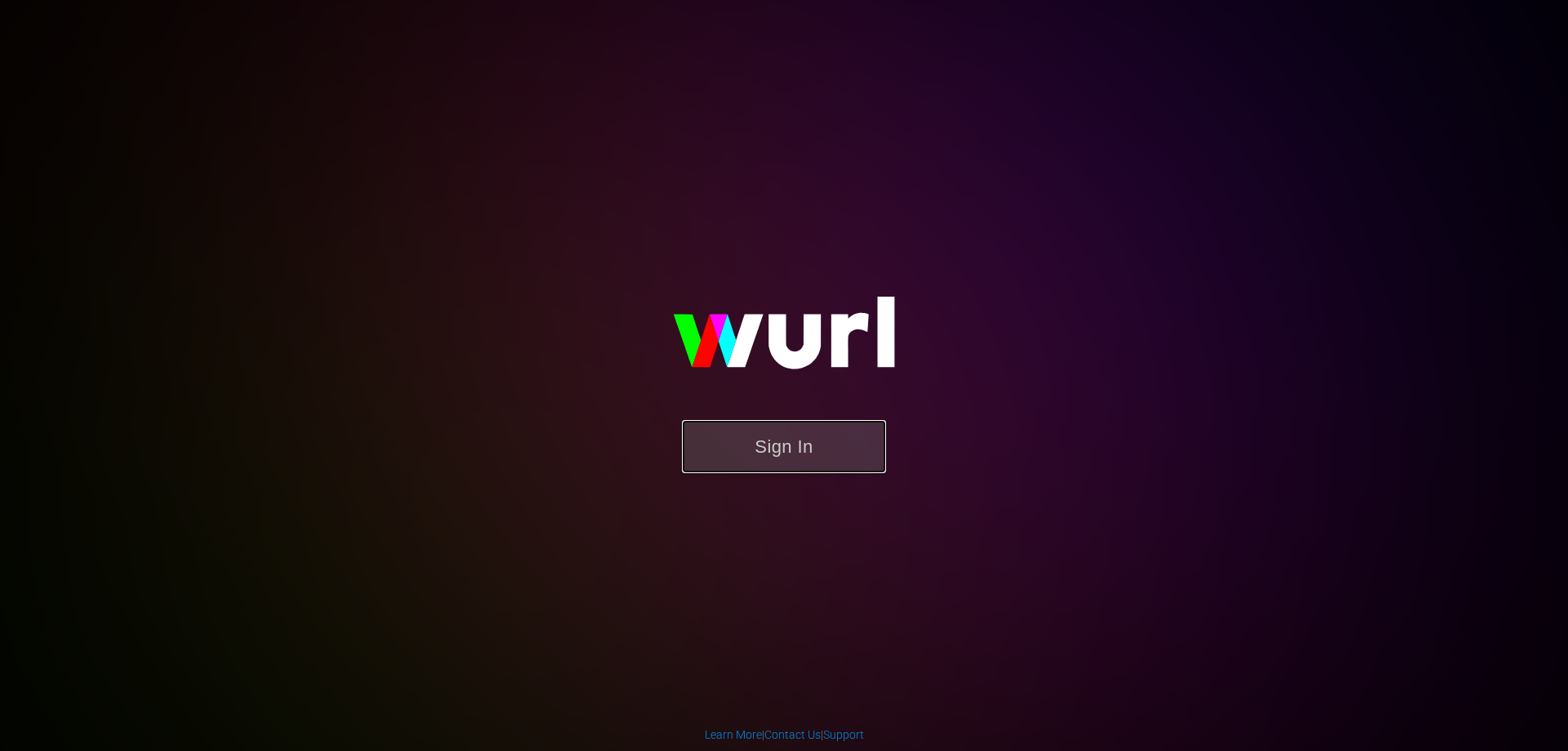
drag, startPoint x: 828, startPoint y: 432, endPoint x: 830, endPoint y: 396, distance: 36.1
click at [828, 432] on button "Sign In" at bounding box center [784, 446] width 205 height 53
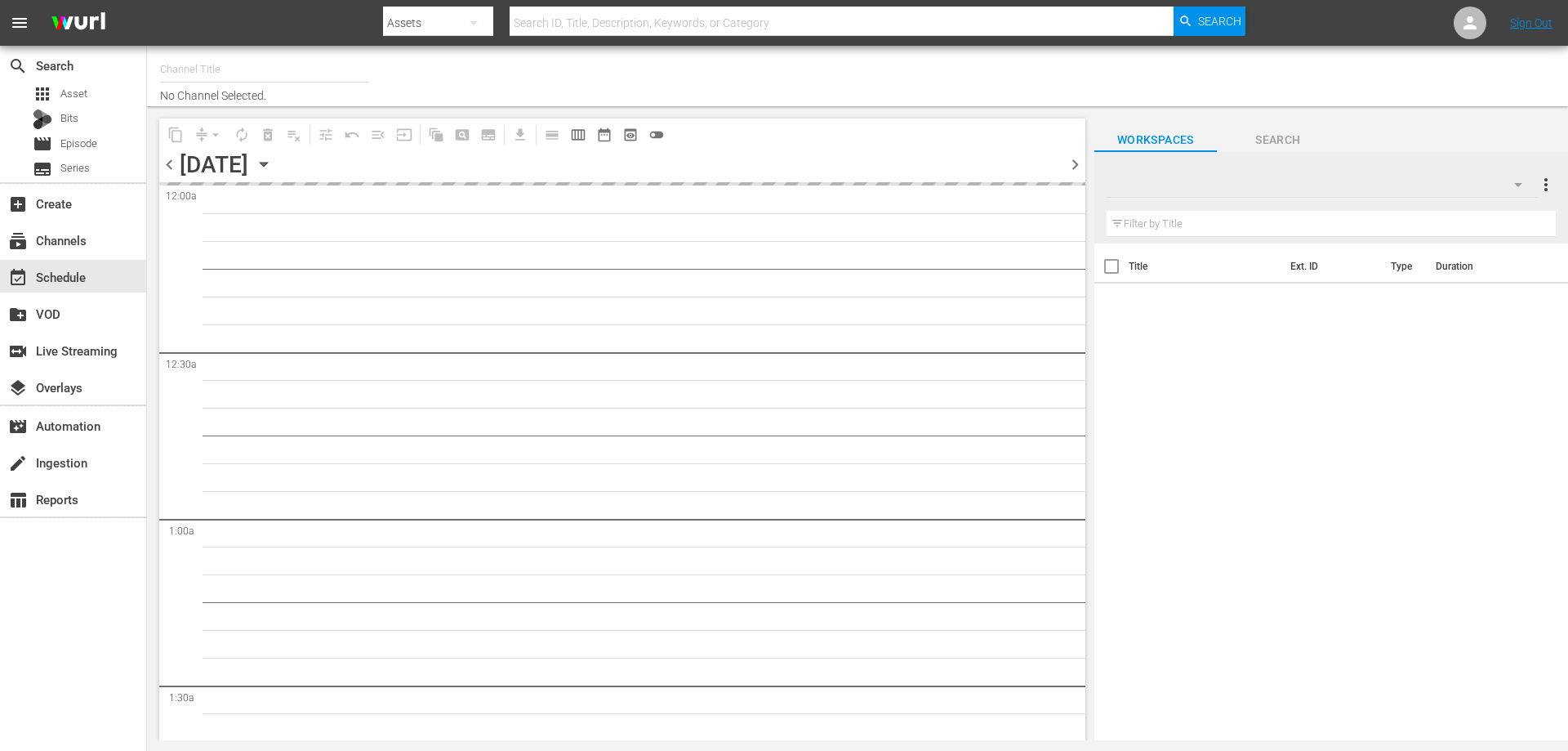
type input "Lacrosse TV (Playout) (1507)"
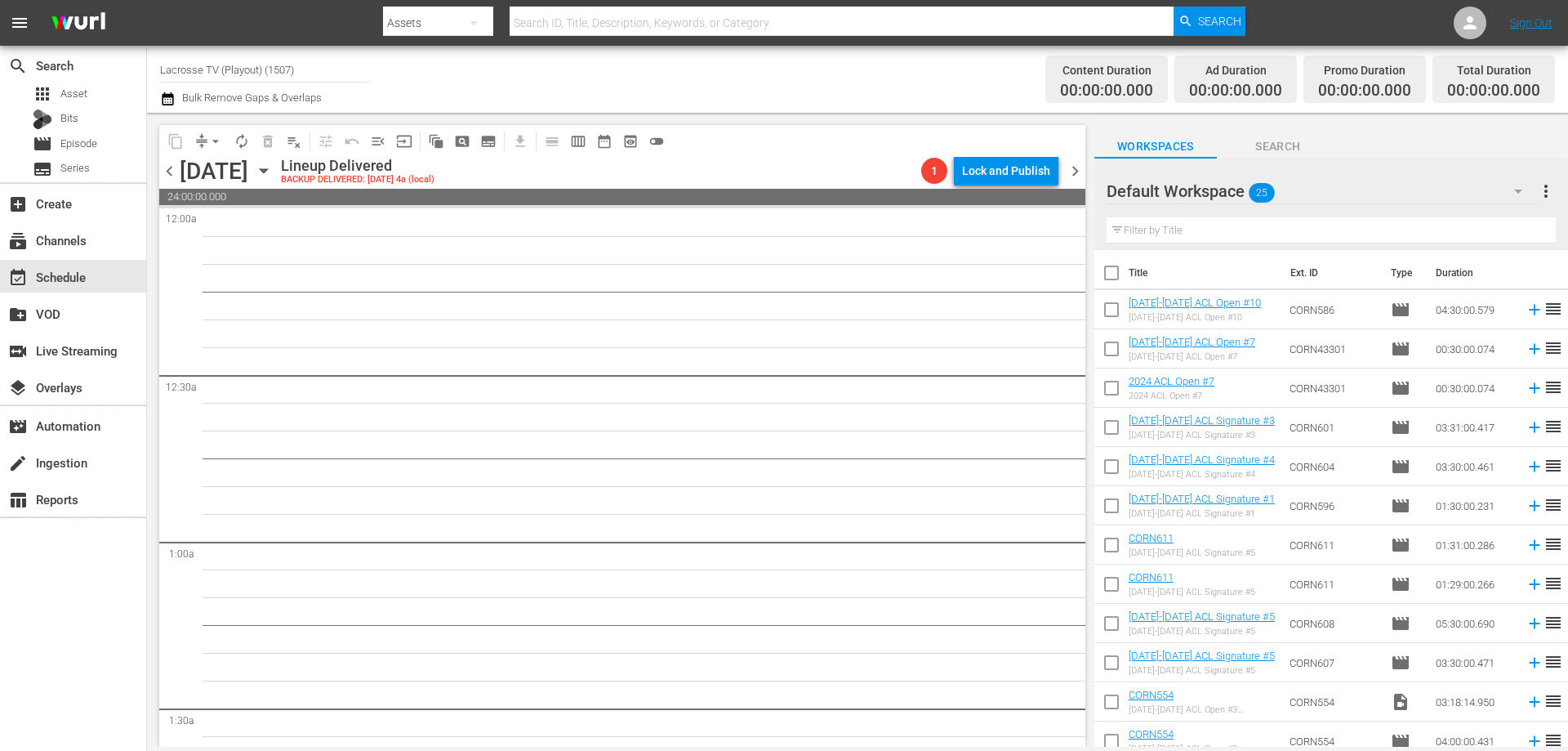
click at [273, 175] on icon "button" at bounding box center [263, 170] width 18 height 18
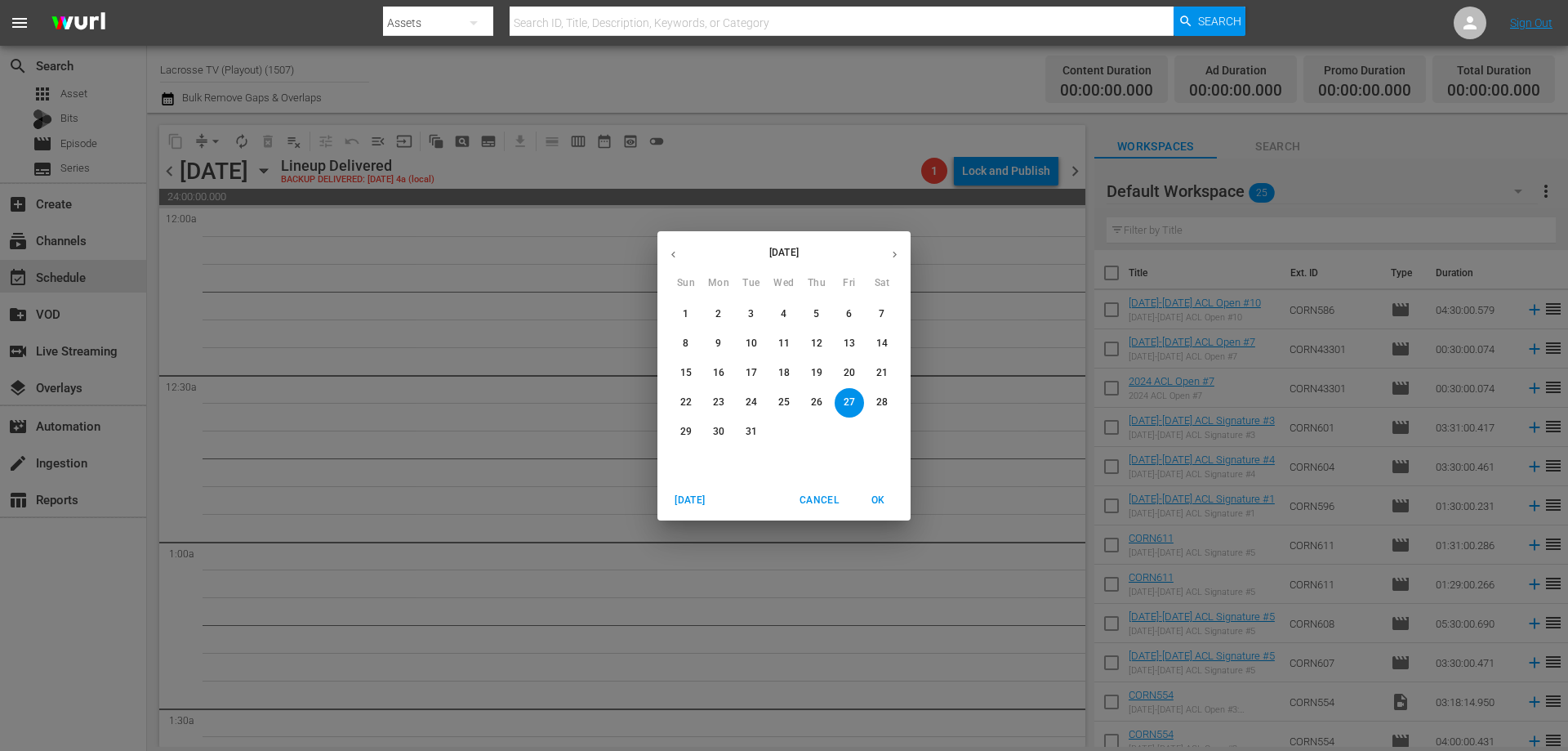
click at [494, 327] on div "[DATE] Sun Mon Tue Wed Thu Fri Sat 1 2 3 4 5 6 7 8 9 10 11 12 13 14 15 16 17 18…" at bounding box center [784, 375] width 1568 height 751
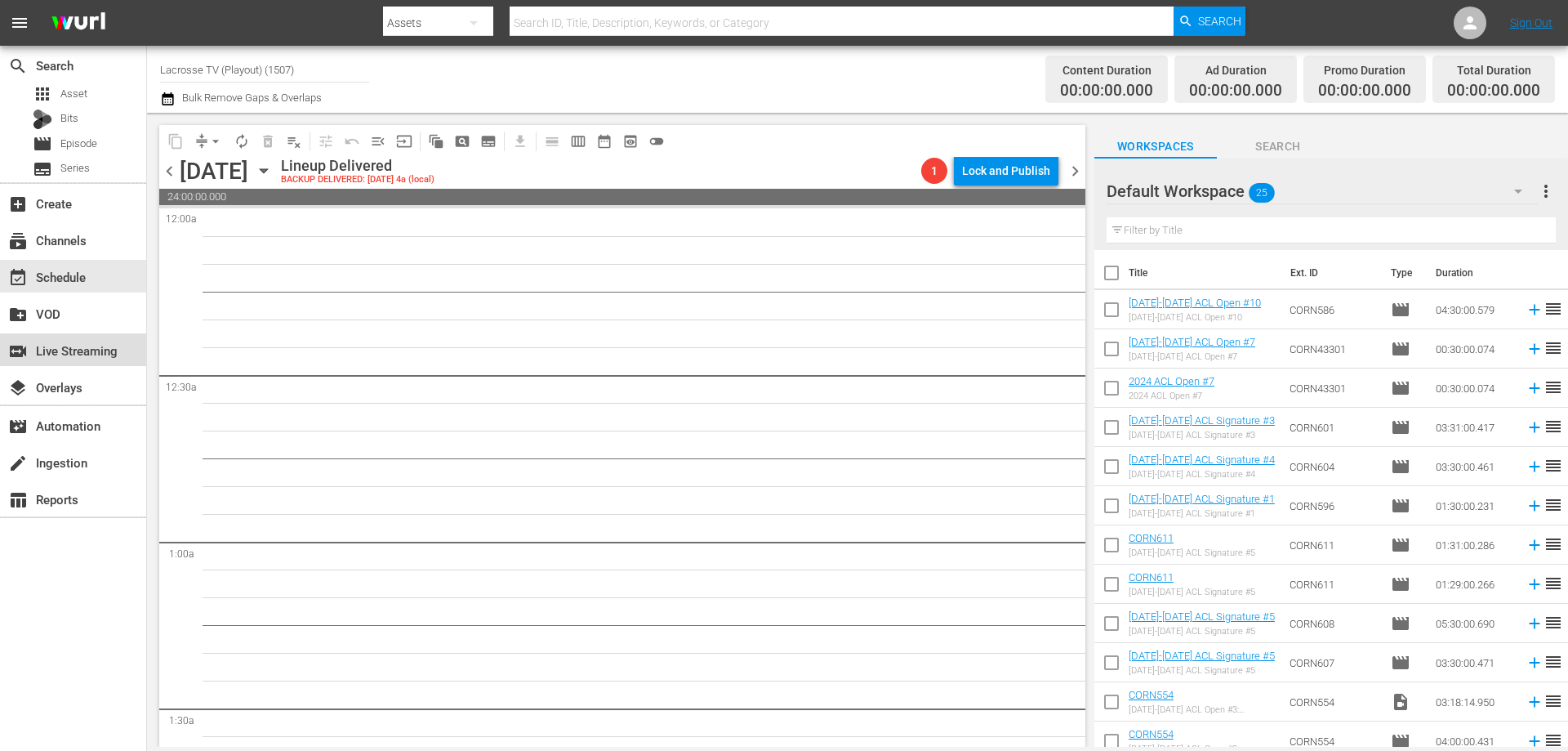
click at [77, 344] on div "switch_video Live Streaming" at bounding box center [45, 349] width 92 height 15
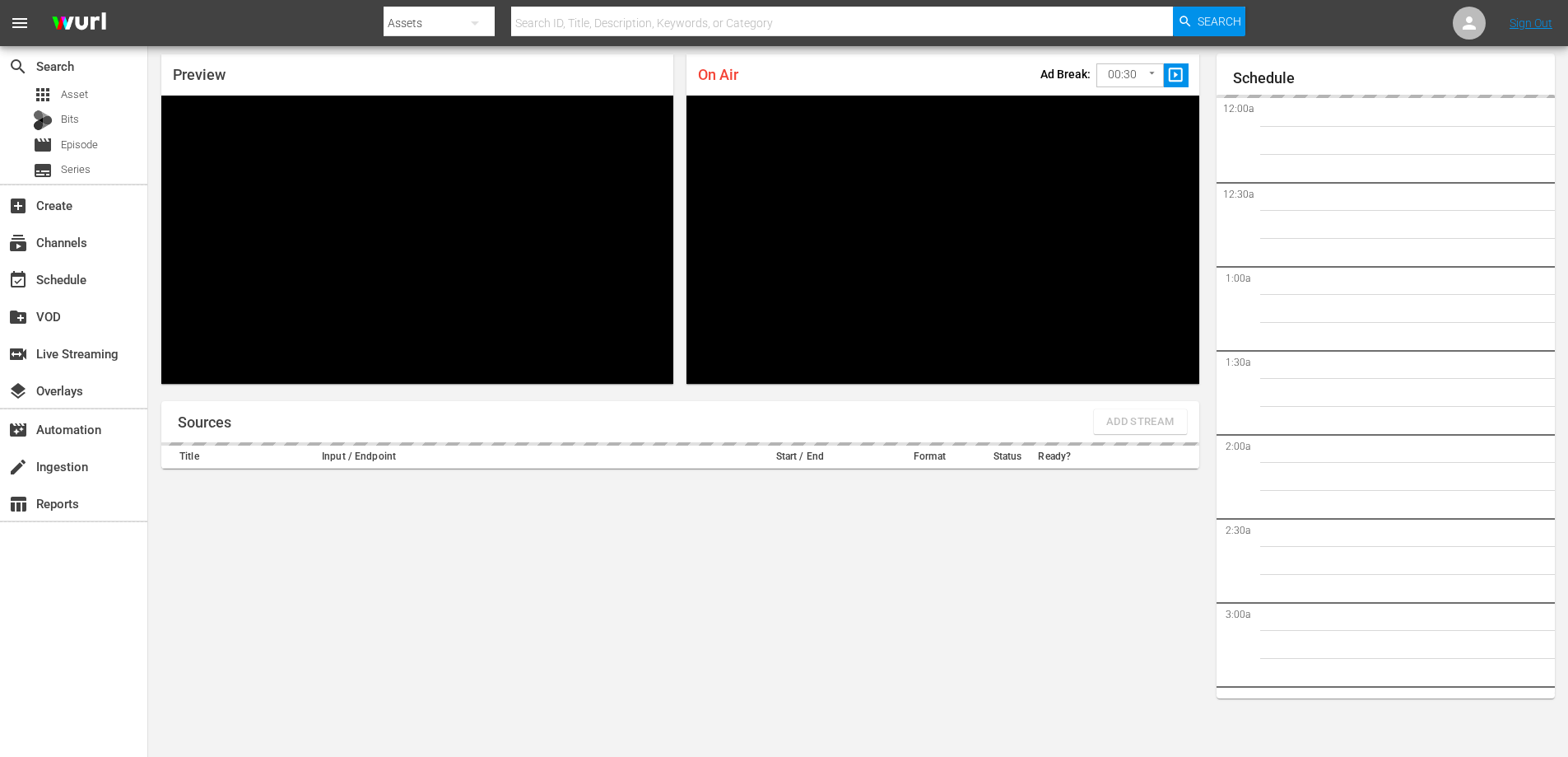
scroll to position [3283, 0]
click at [314, 64] on div "Preview" at bounding box center [417, 74] width 512 height 41
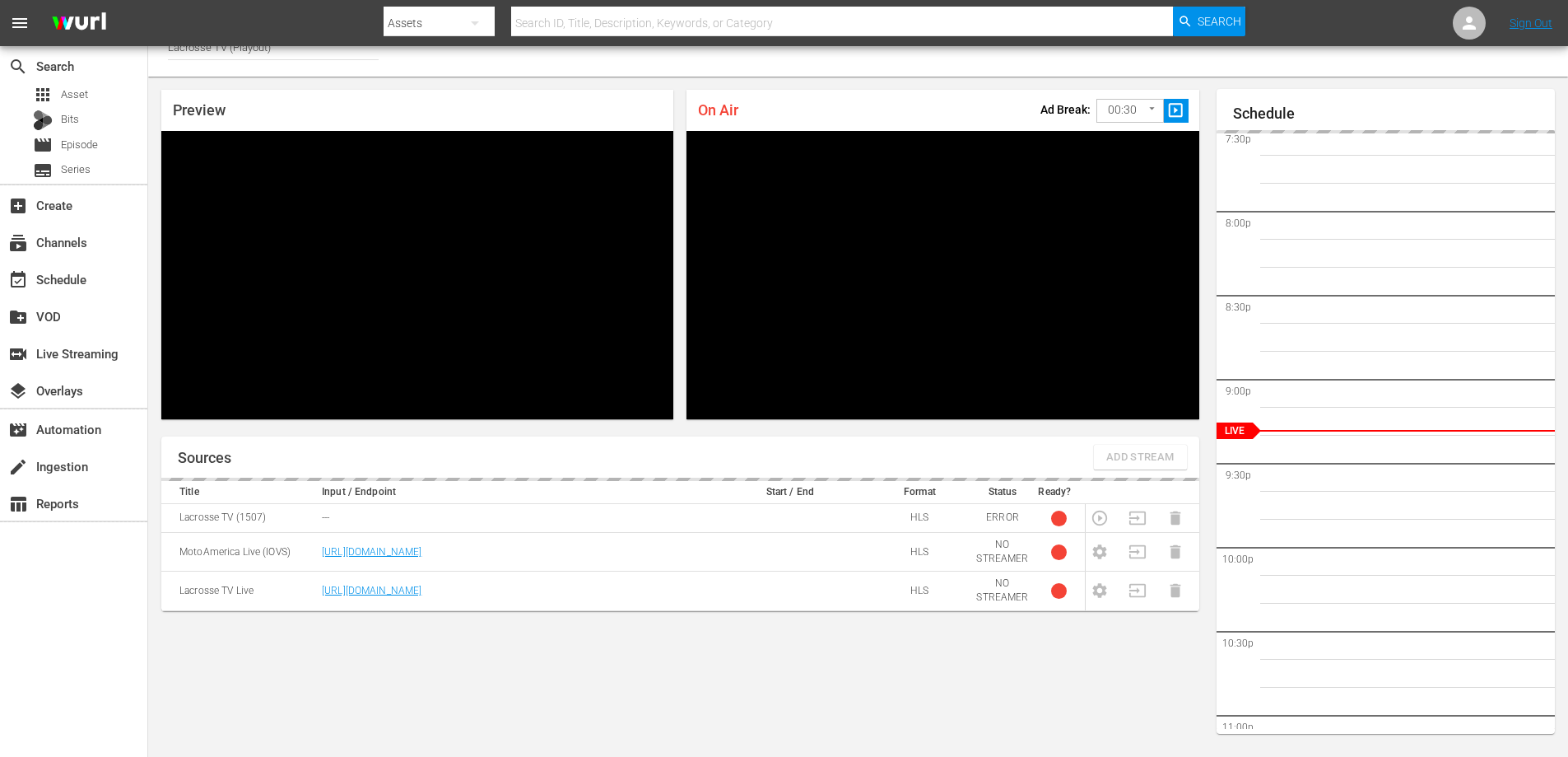
scroll to position [0, 0]
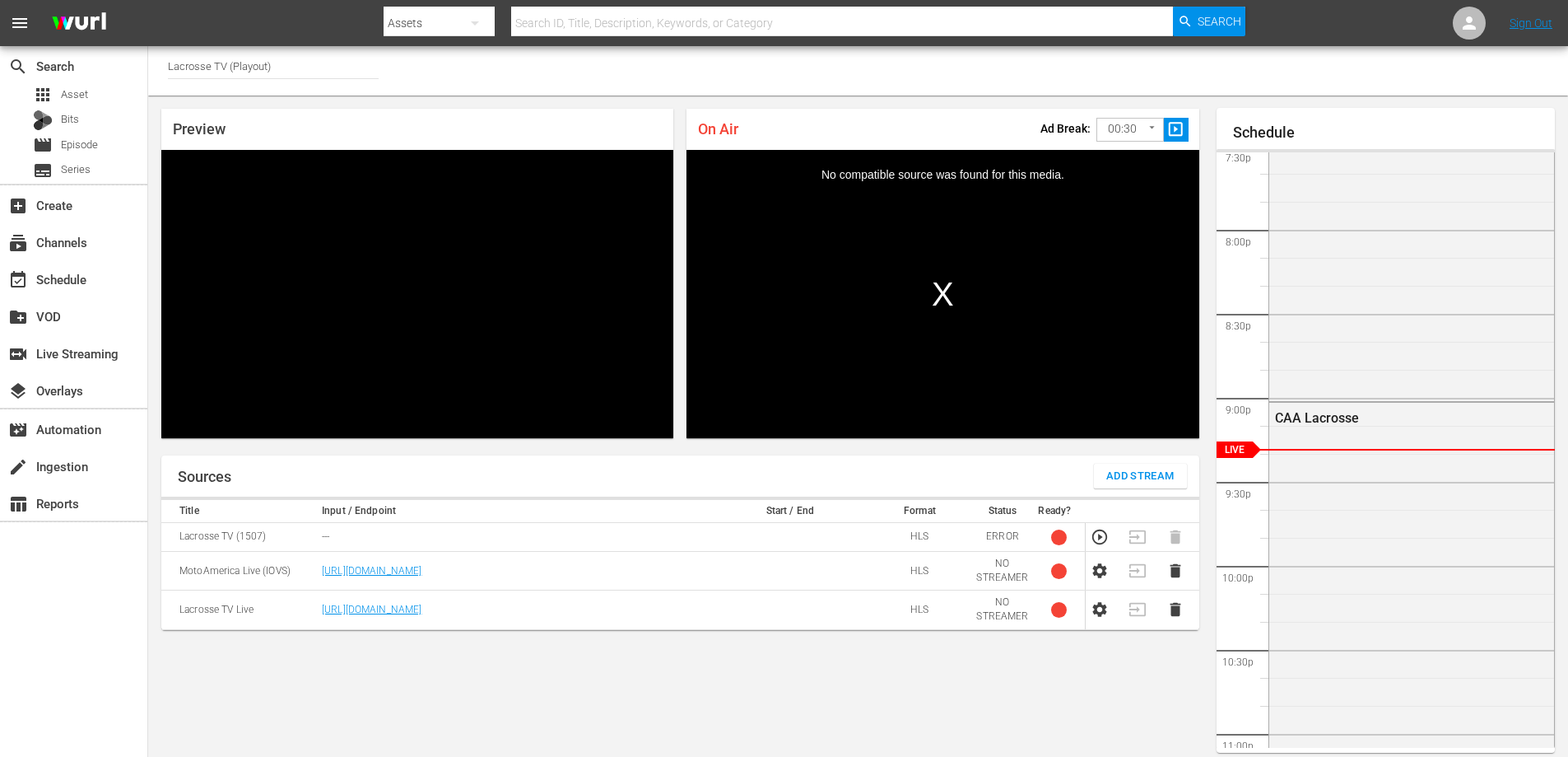
click at [293, 67] on input "Lacrosse TV (Playout)" at bounding box center [273, 65] width 211 height 39
drag, startPoint x: 293, startPoint y: 67, endPoint x: 128, endPoint y: 81, distance: 165.6
click at [148, 0] on div "search Search apps Asset Bits movie Episode subtitles Series add_box Create sub…" at bounding box center [858, 0] width 1420 height 0
type input "s"
drag, startPoint x: 209, startPoint y: 63, endPoint x: 135, endPoint y: 69, distance: 74.2
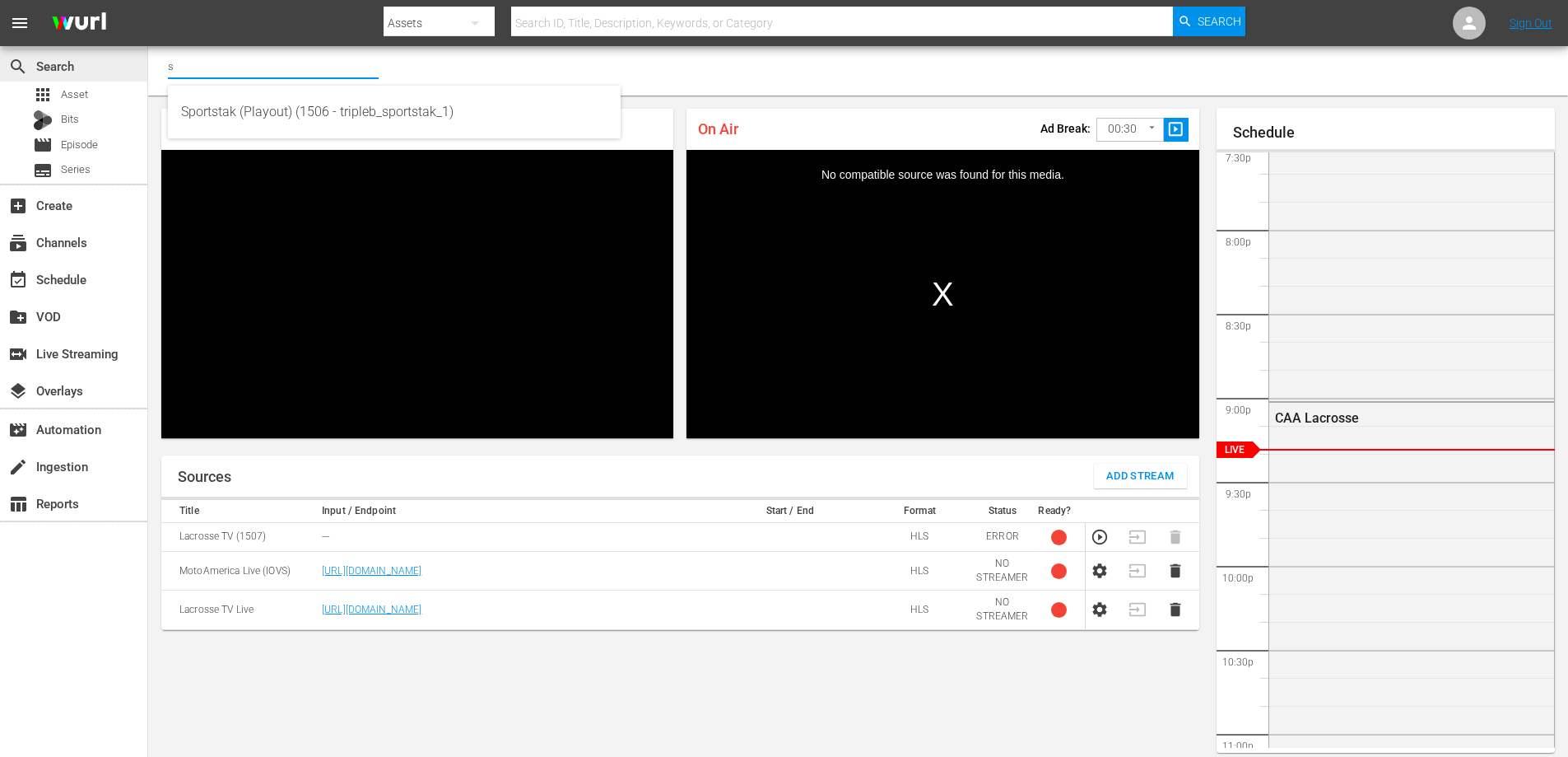
click at [148, 0] on div "search Search apps Asset Bits movie Episode subtitles Series add_box Create sub…" at bounding box center [858, 0] width 1420 height 0
click at [286, 68] on input "text" at bounding box center [273, 65] width 211 height 39
type input "d"
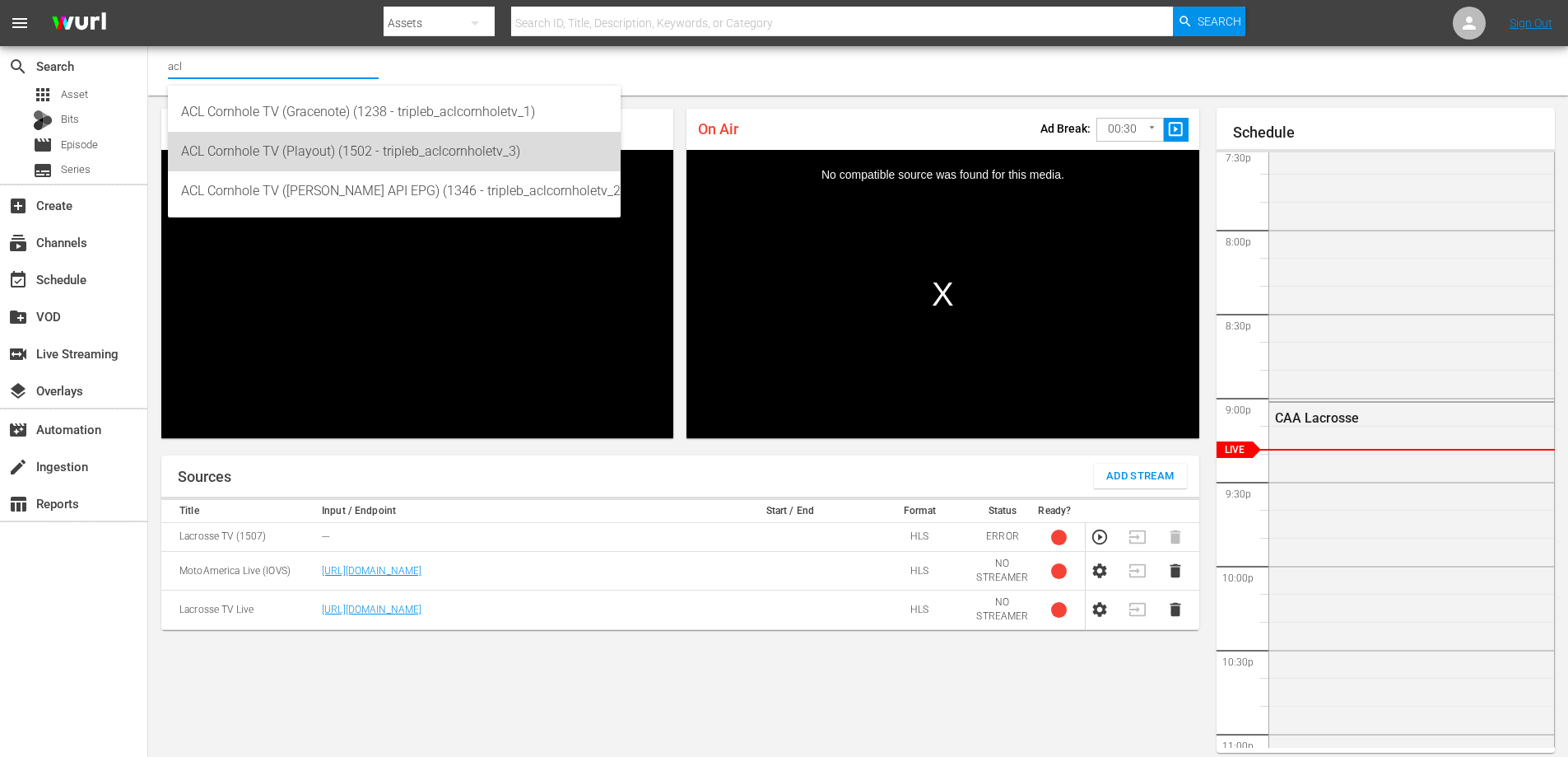
click at [300, 150] on div "ACL Cornhole TV (Playout) (1502 - tripleb_aclcornholetv_3)" at bounding box center [394, 151] width 427 height 39
type input "ACL Cornhole TV (Playout) (1502 - tripleb_aclcornholetv_3)"
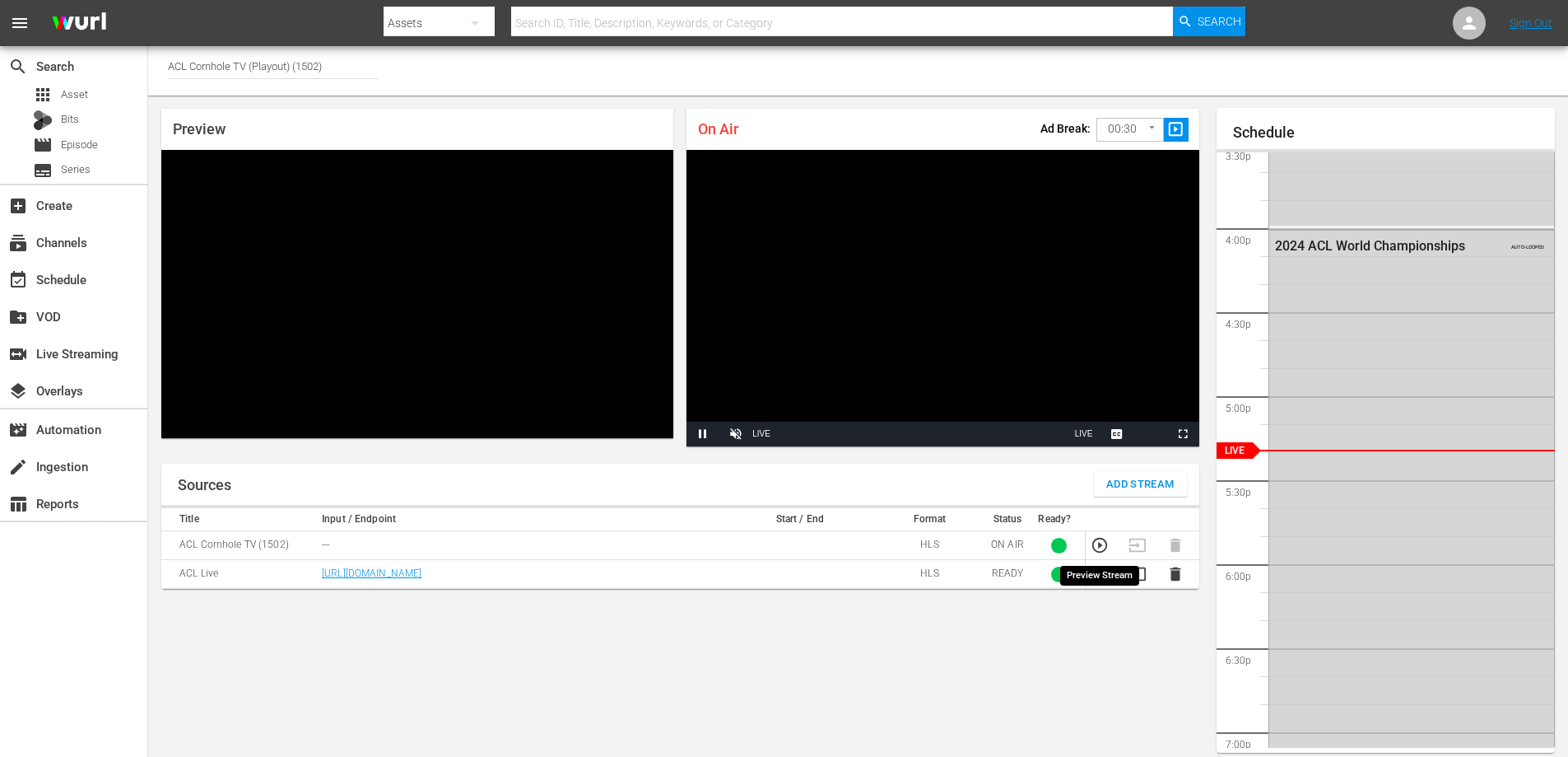
click at [1101, 548] on icon "button" at bounding box center [1099, 545] width 18 height 18
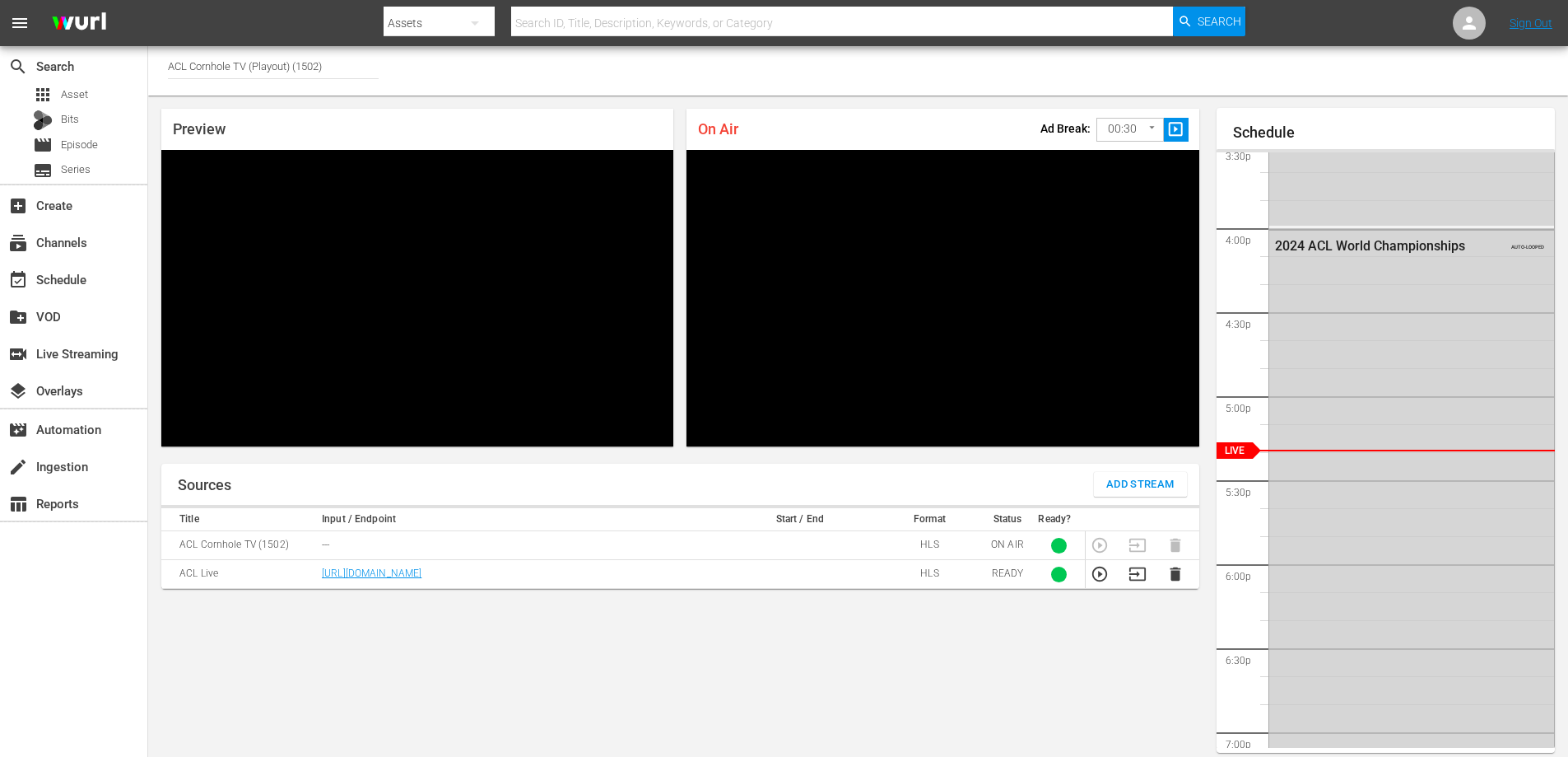
click at [311, 63] on input "ACL Cornhole TV (Playout) (1502)" at bounding box center [273, 65] width 211 height 39
drag, startPoint x: 375, startPoint y: 65, endPoint x: 101, endPoint y: 61, distance: 274.0
click at [148, 0] on div "search Search apps Asset Bits movie Episode subtitles Series add_box Create sub…" at bounding box center [858, 0] width 1420 height 0
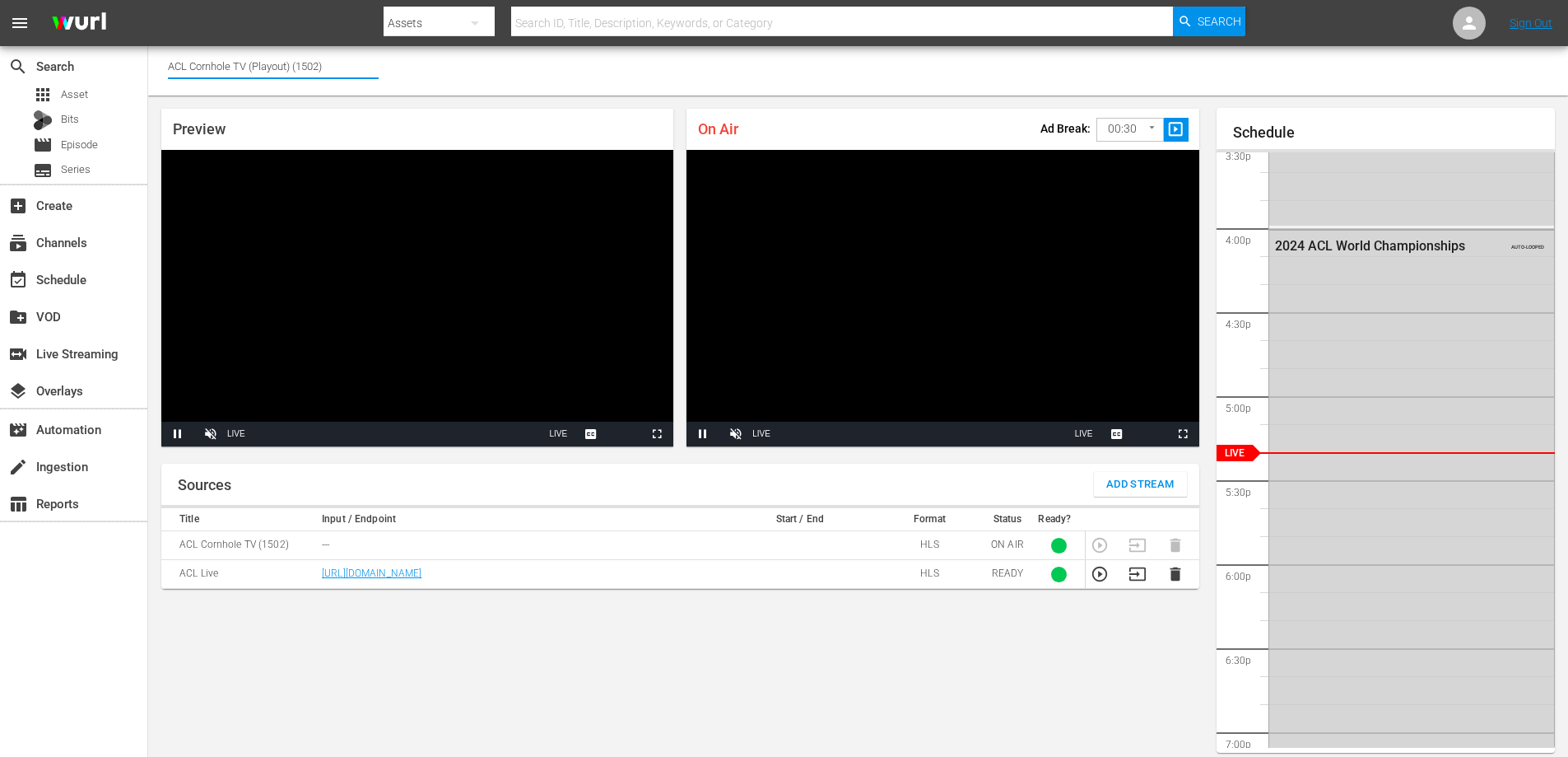
click at [360, 69] on input "ACL Cornhole TV (Playout) (1502)" at bounding box center [273, 65] width 211 height 39
drag, startPoint x: 341, startPoint y: 69, endPoint x: 136, endPoint y: 74, distance: 205.1
click at [148, 0] on div "search Search apps Asset Bits movie Episode subtitles Series add_box Create sub…" at bounding box center [858, 0] width 1420 height 0
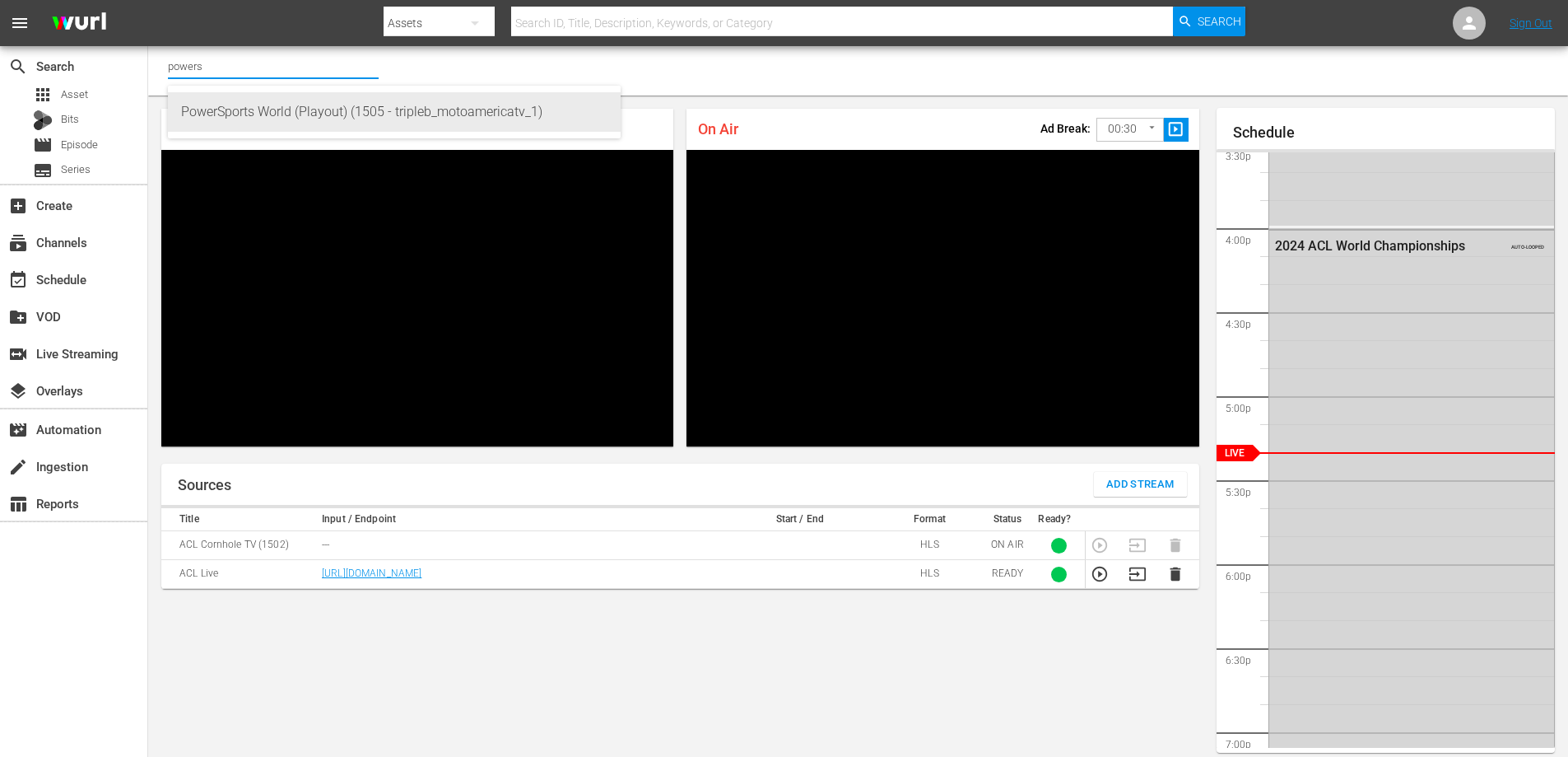
click at [272, 117] on div "PowerSports World (Playout) (1505 - tripleb_motoamericatv_1)" at bounding box center [394, 112] width 427 height 39
type input "PowerSports World (Playout) (1505 - tripleb_motoamericatv_1)"
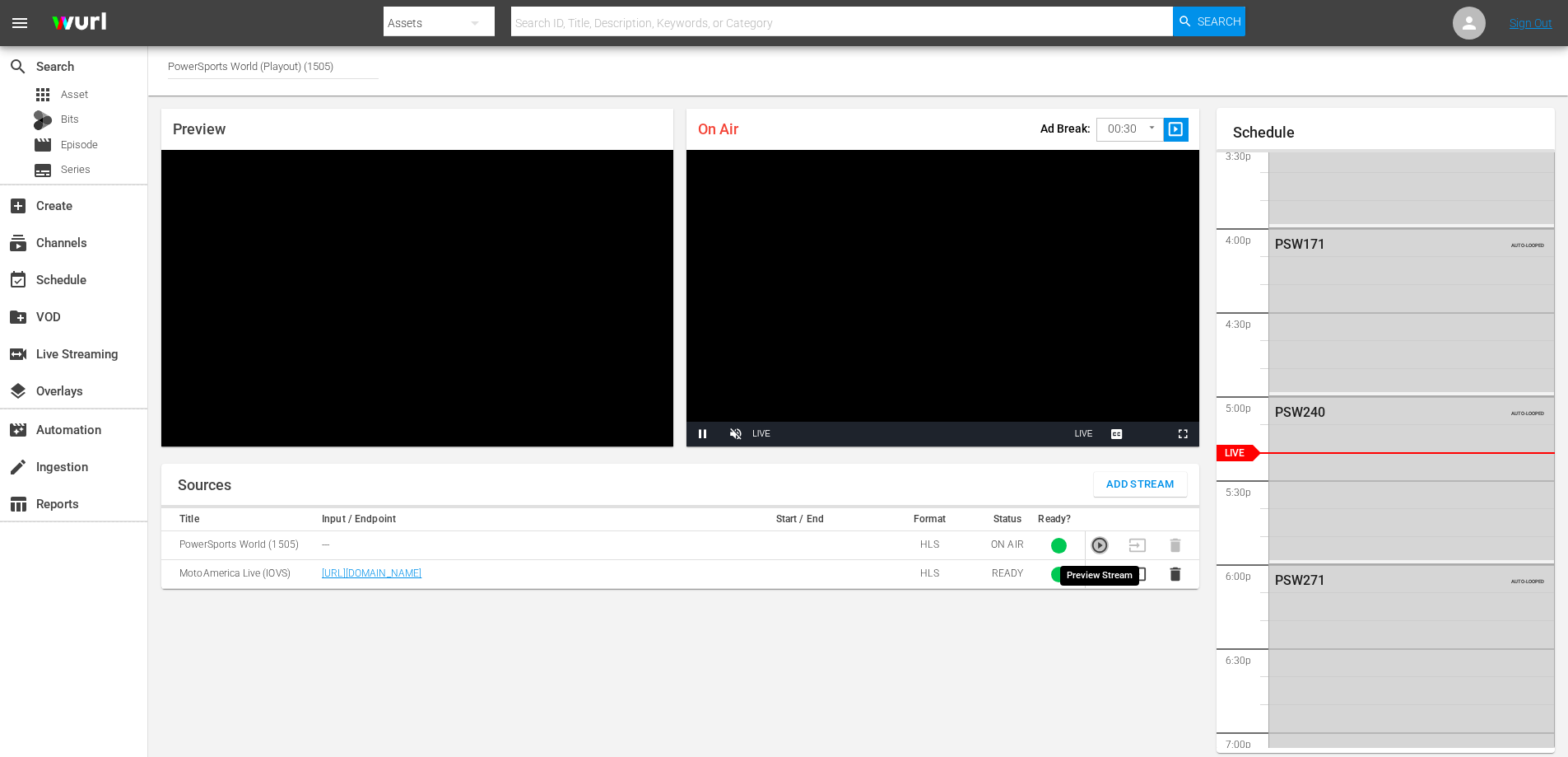
click at [1100, 543] on icon "button" at bounding box center [1099, 545] width 18 height 18
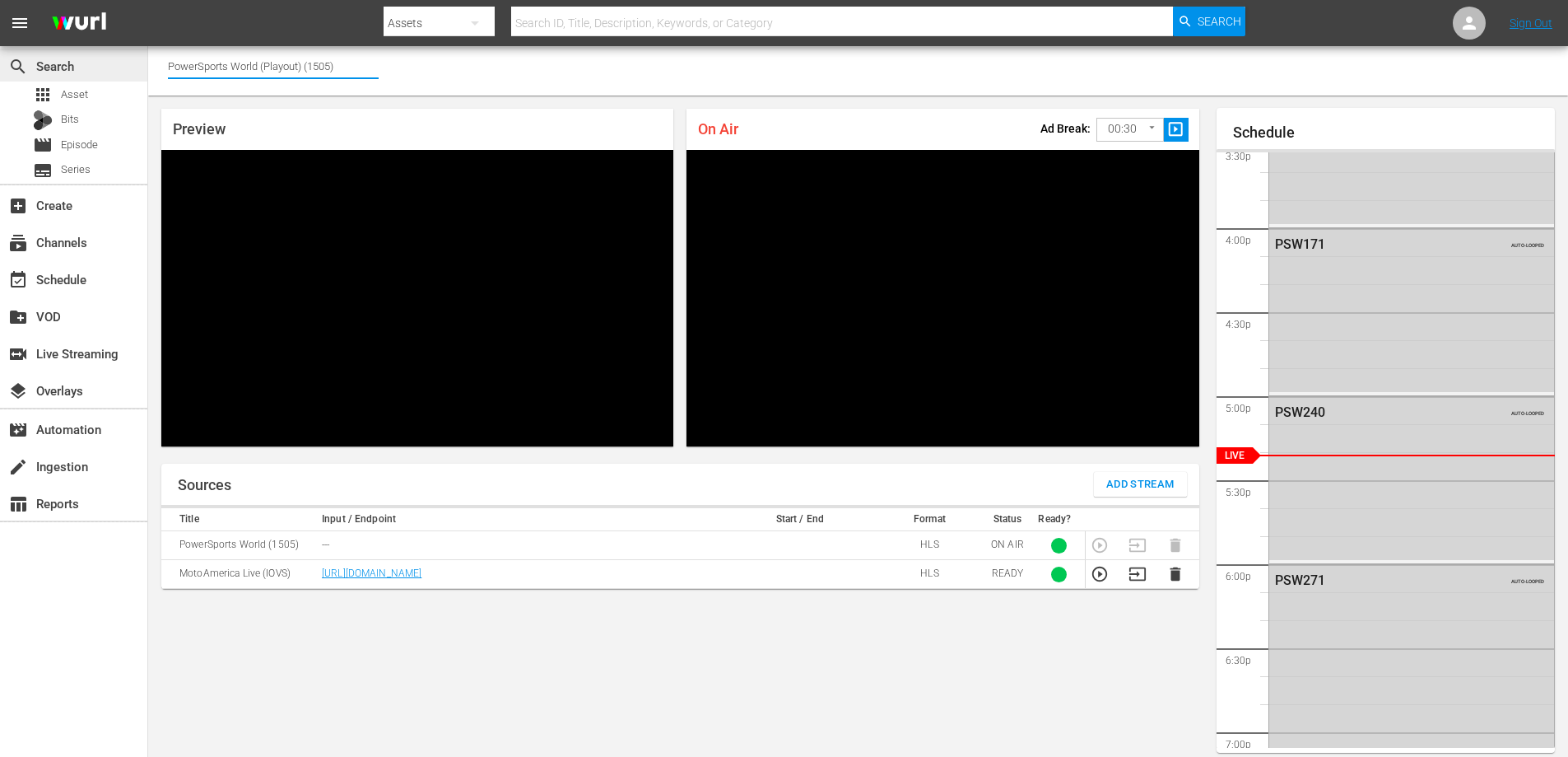
drag, startPoint x: 345, startPoint y: 66, endPoint x: 0, endPoint y: 51, distance: 345.3
click at [148, 0] on div "search Search apps Asset Bits movie Episode subtitles Series add_box Create sub…" at bounding box center [858, 0] width 1420 height 0
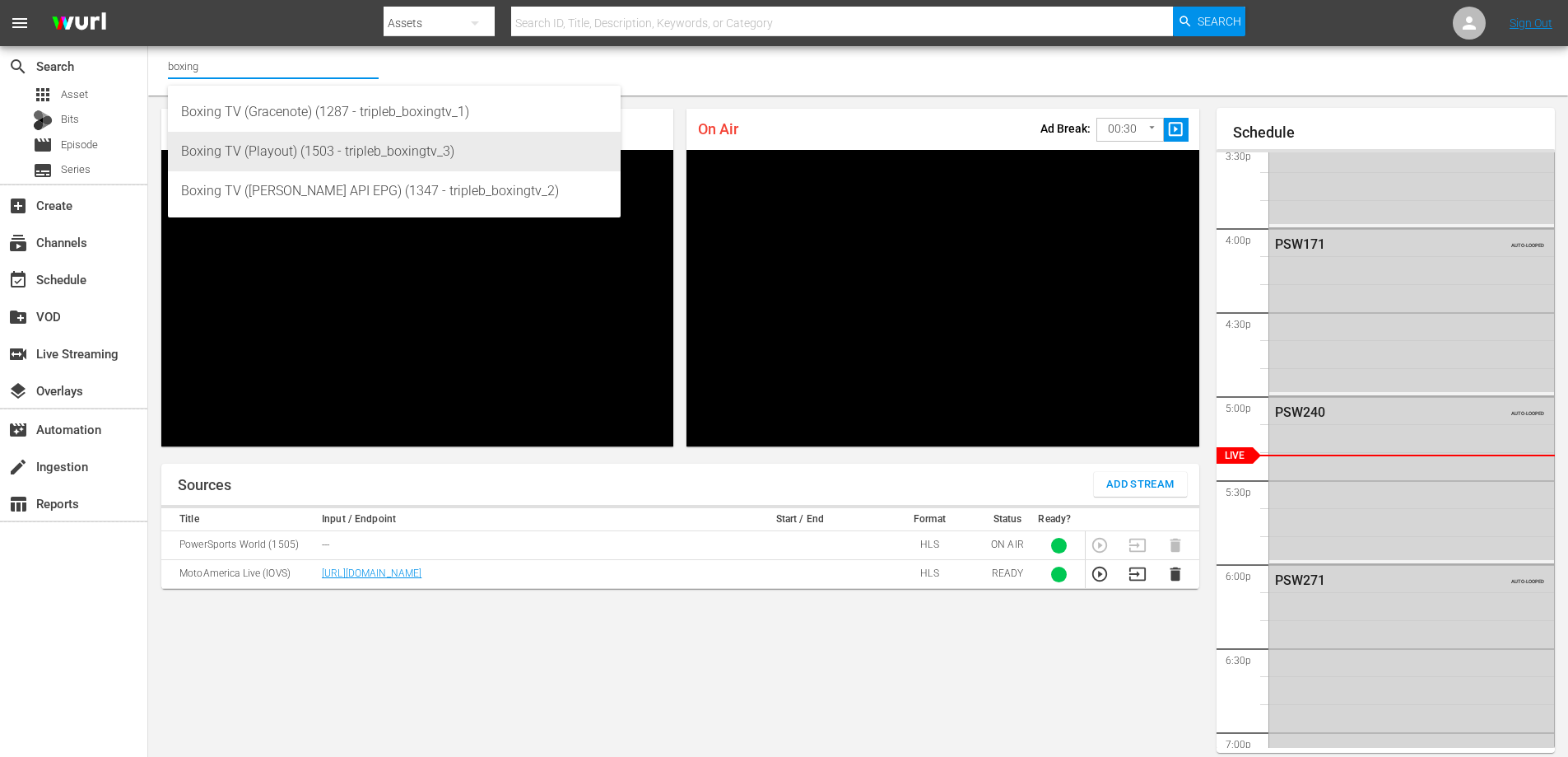
click at [246, 156] on div "Boxing TV (Playout) (1503 - tripleb_boxingtv_3)" at bounding box center [394, 151] width 427 height 39
type input "Boxing TV (Playout) (1503 - tripleb_boxingtv_3)"
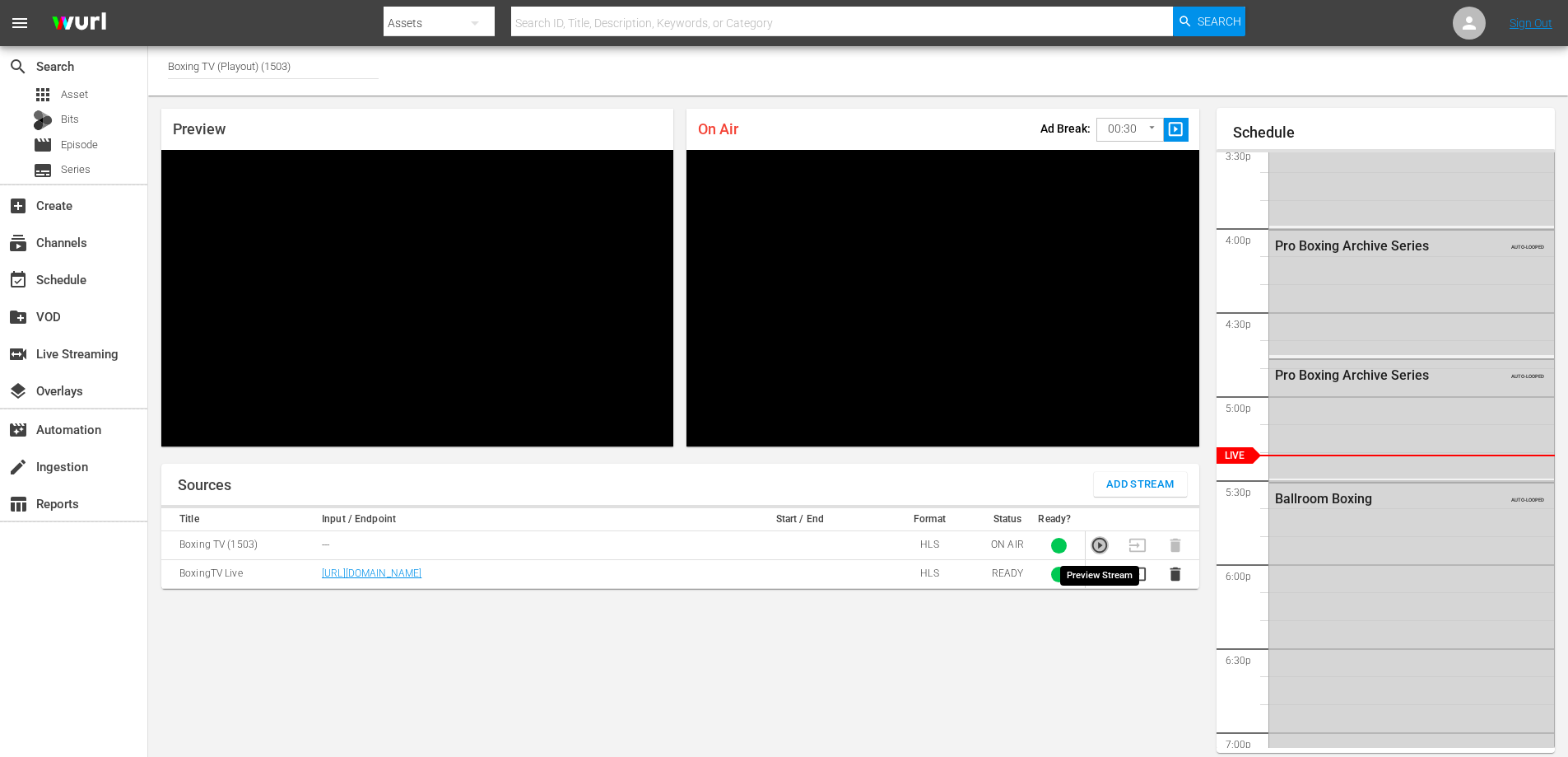
click at [1097, 548] on icon "button" at bounding box center [1099, 545] width 18 height 18
